Goal: Information Seeking & Learning: Learn about a topic

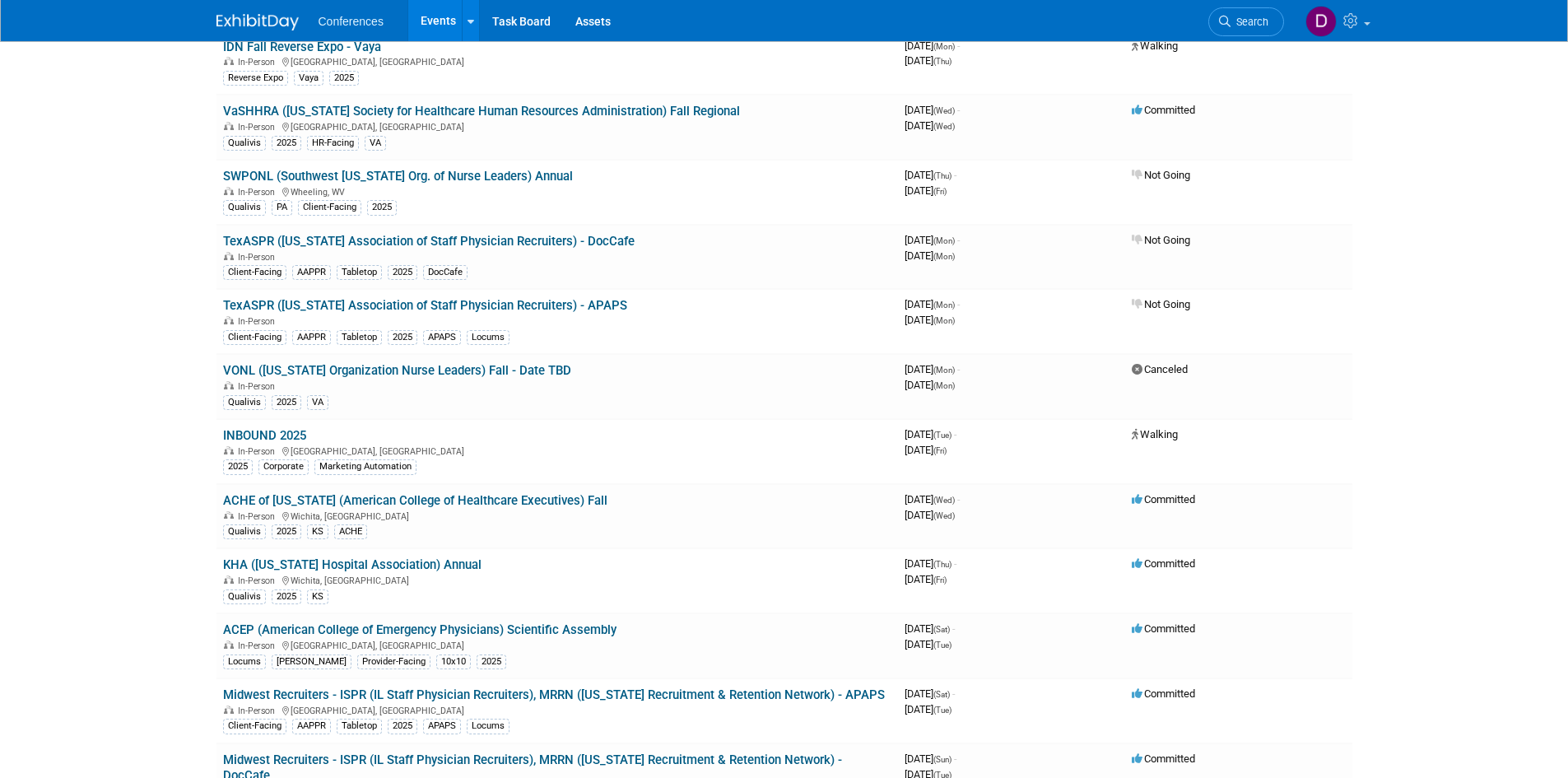
scroll to position [576, 0]
click at [567, 636] on link "ACEP (American College of Emergency Physicians) Scientific Assembly" at bounding box center [419, 629] width 393 height 15
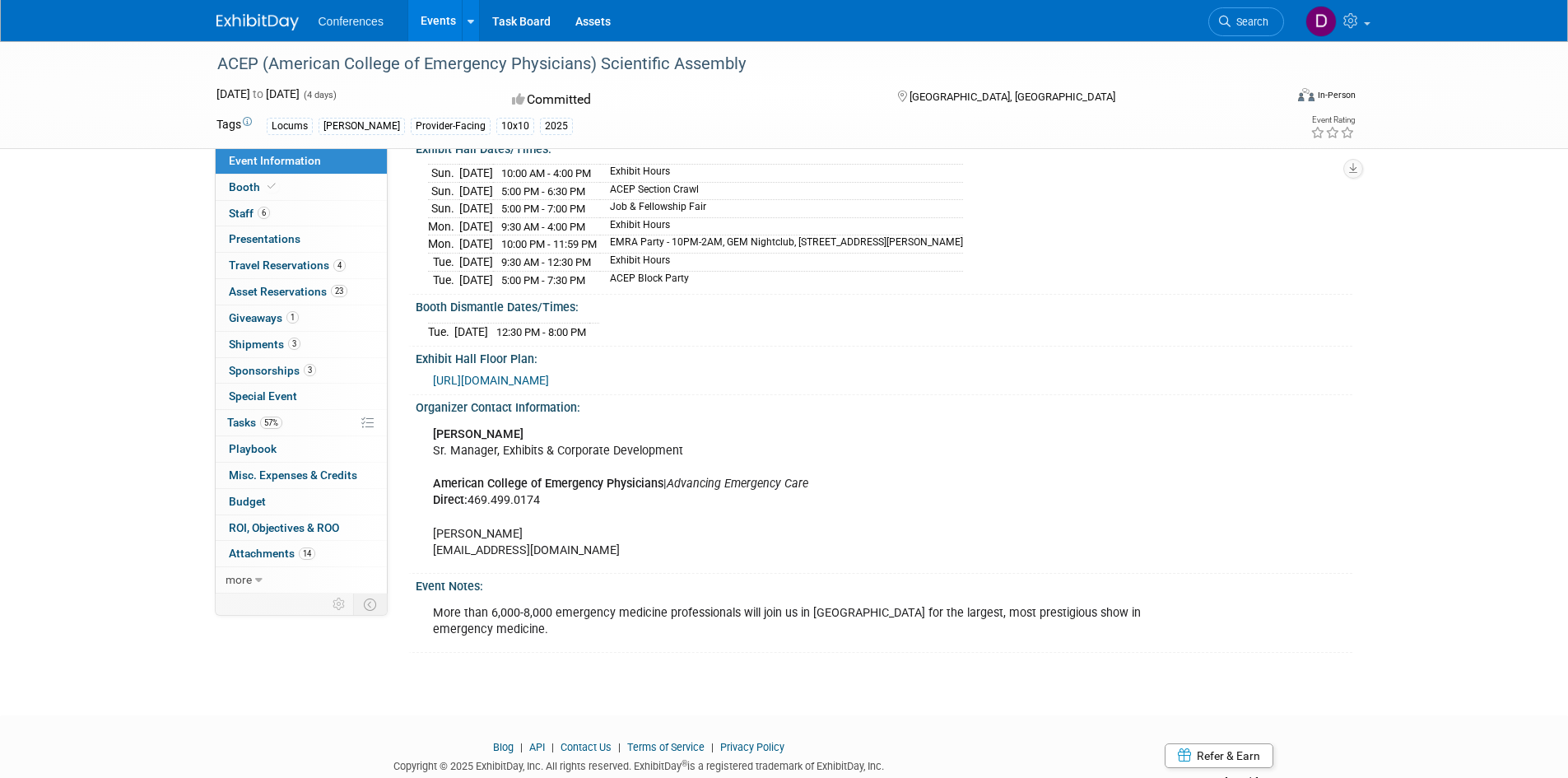
scroll to position [576, 0]
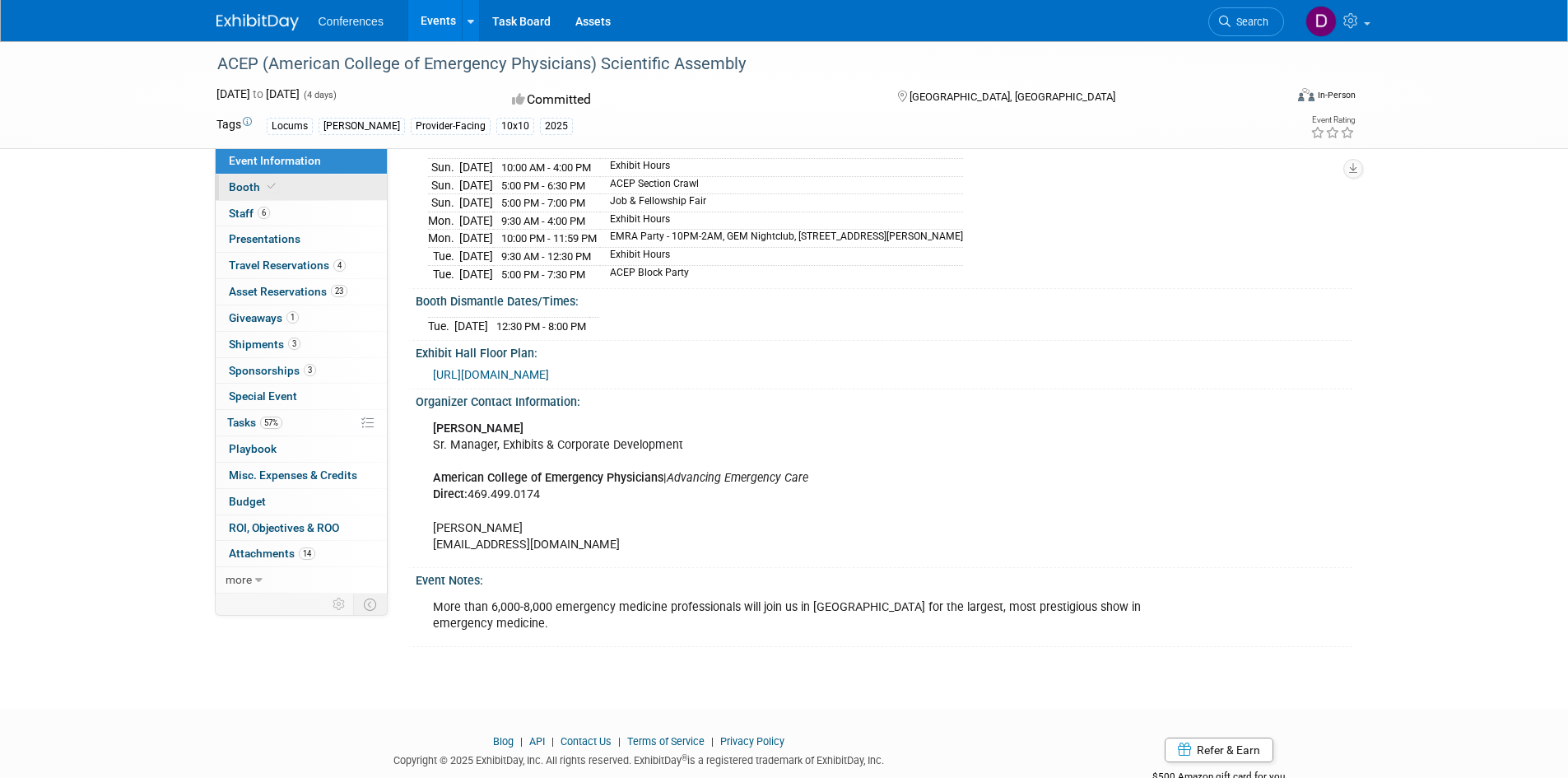
click at [271, 189] on icon at bounding box center [272, 186] width 8 height 9
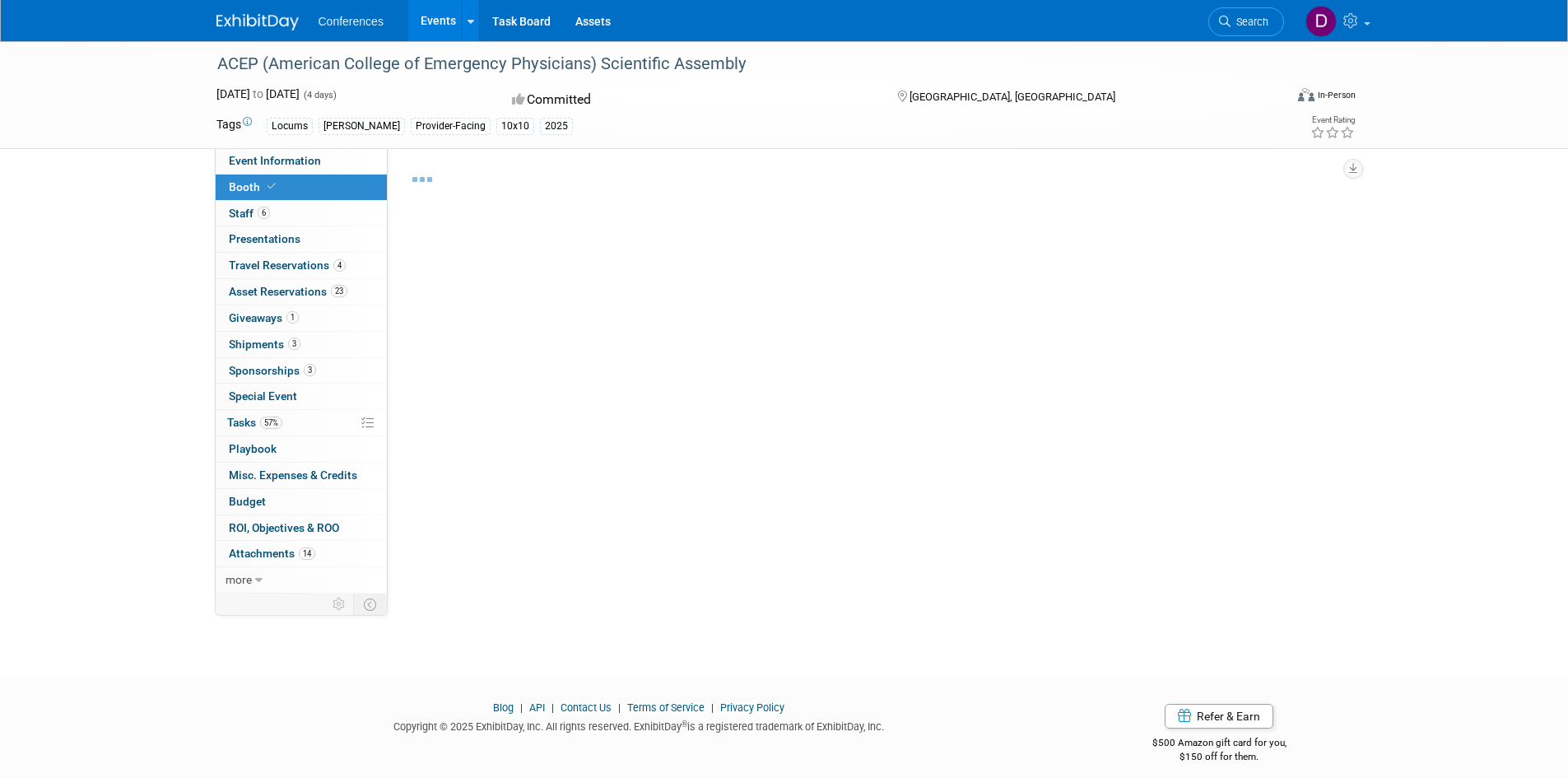
select select "10'x10'"
select select "Yes"
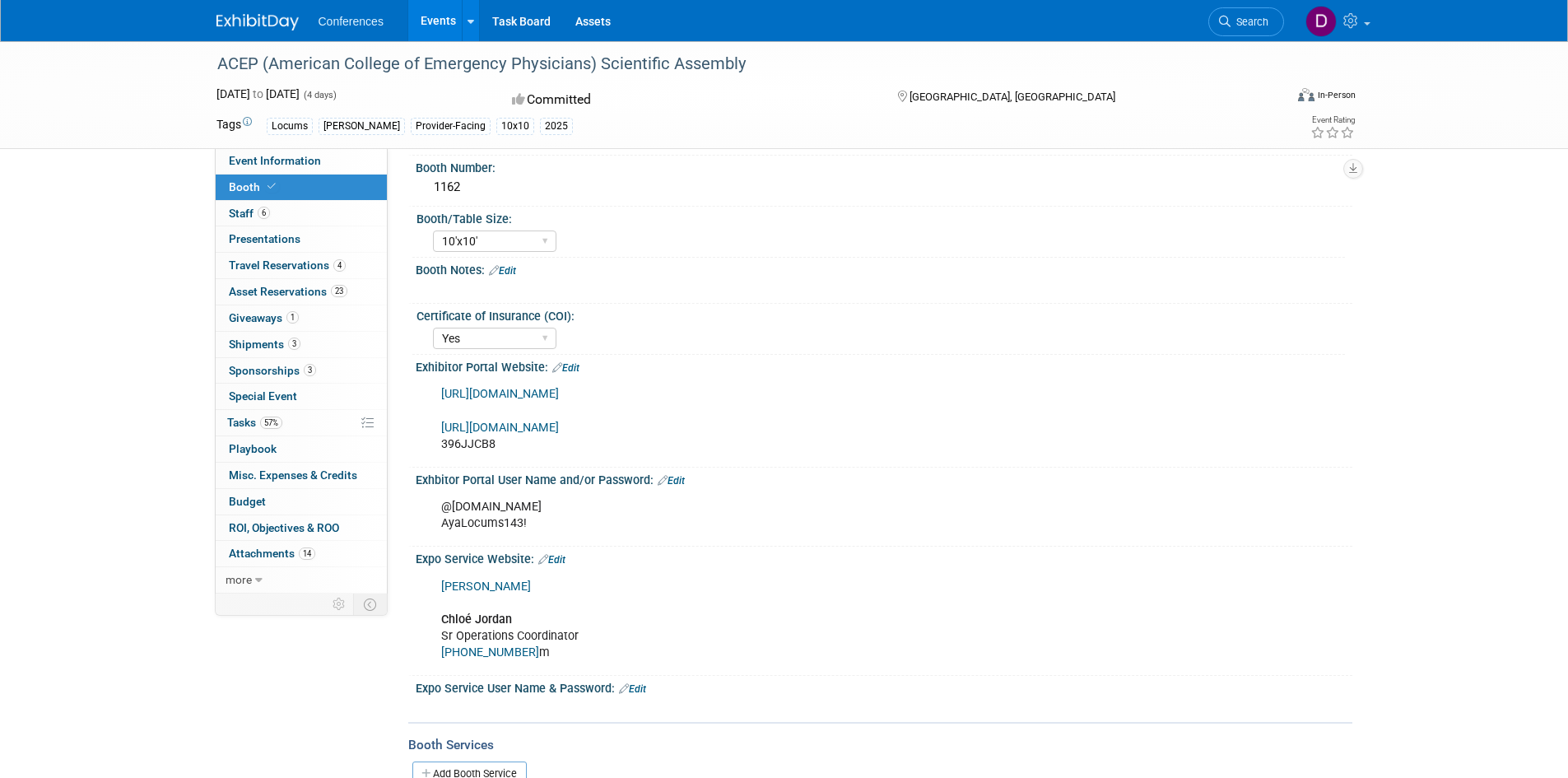
scroll to position [164, 0]
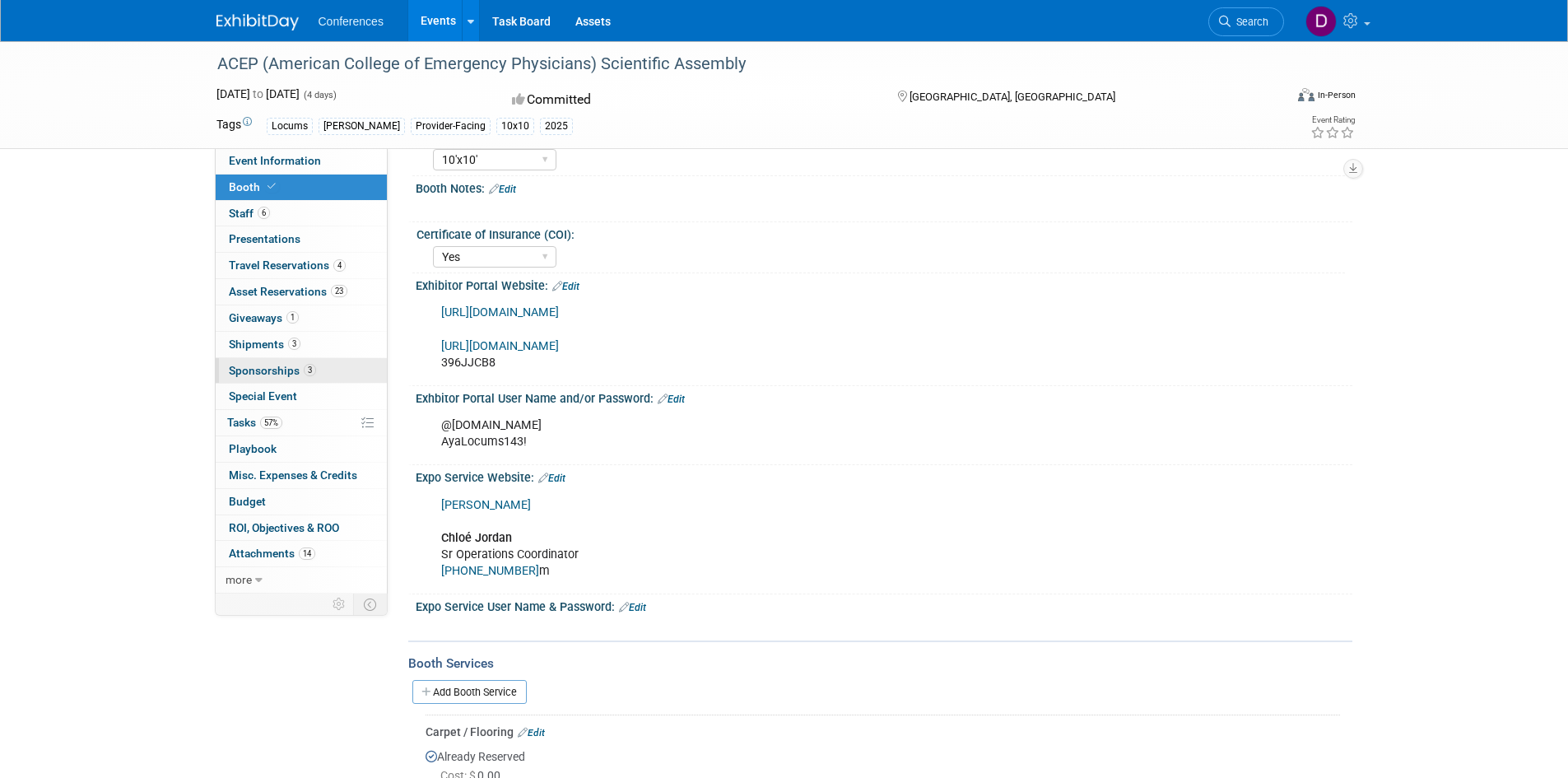
click at [249, 366] on span "Sponsorships 3" at bounding box center [272, 371] width 88 height 13
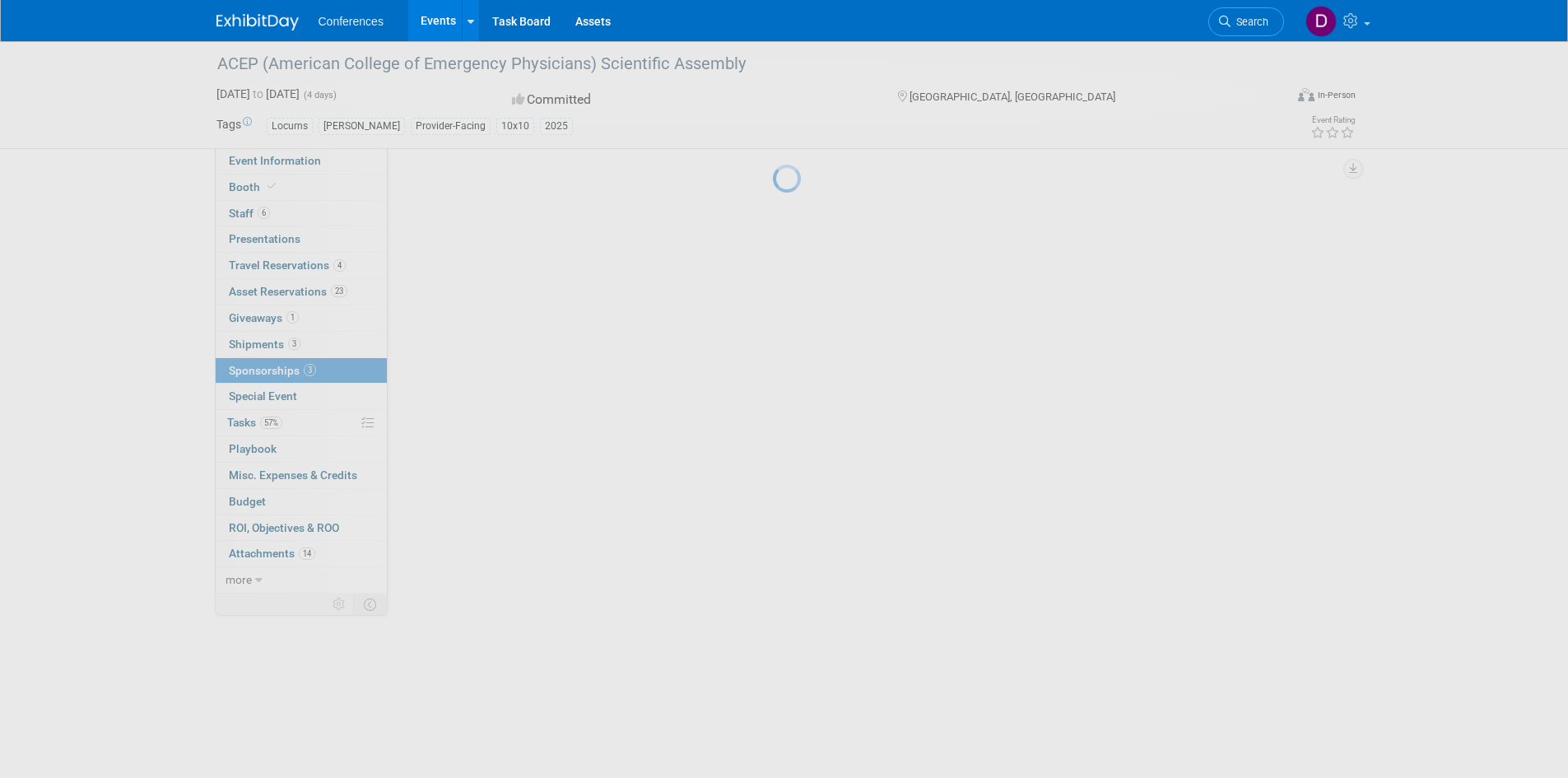
scroll to position [0, 0]
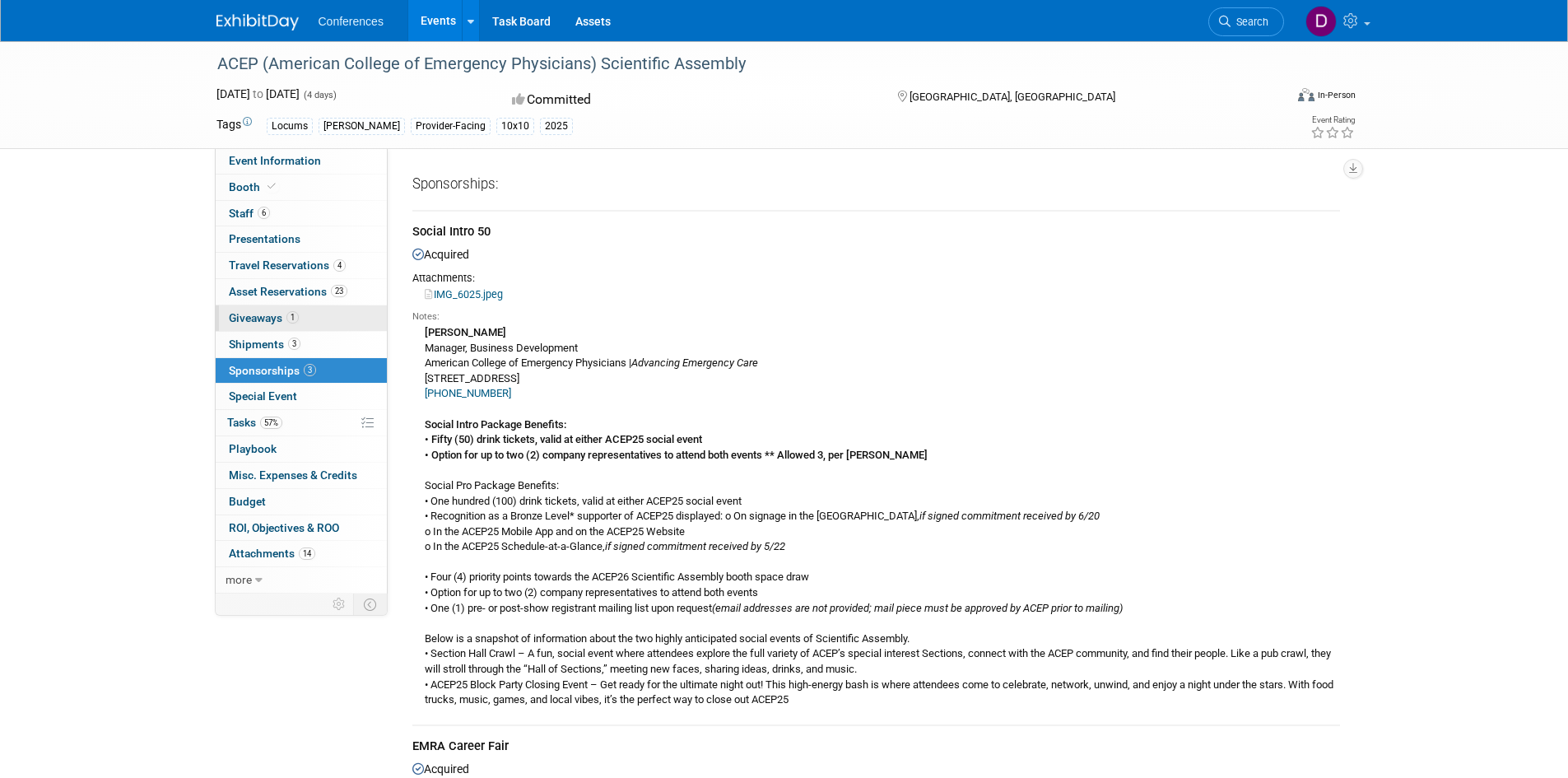
click at [269, 317] on span "Giveaways 1" at bounding box center [264, 318] width 70 height 13
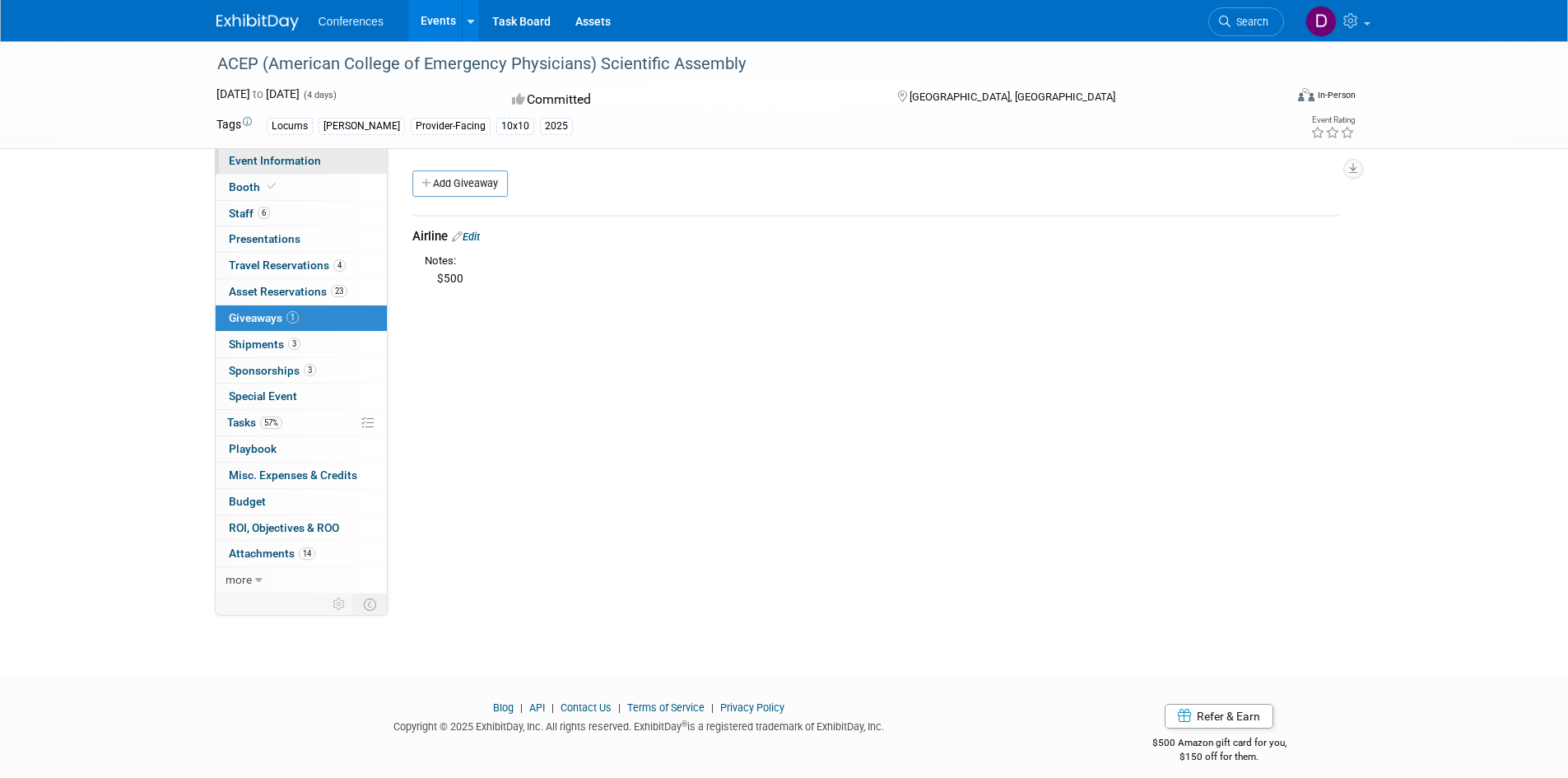
click at [278, 163] on span "Event Information" at bounding box center [275, 160] width 92 height 13
